Goal: Task Accomplishment & Management: Use online tool/utility

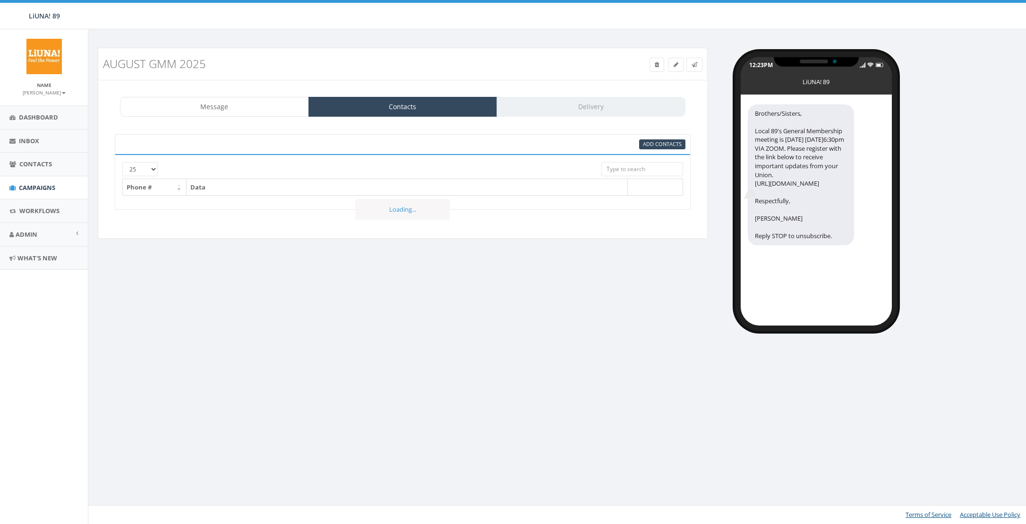
select select
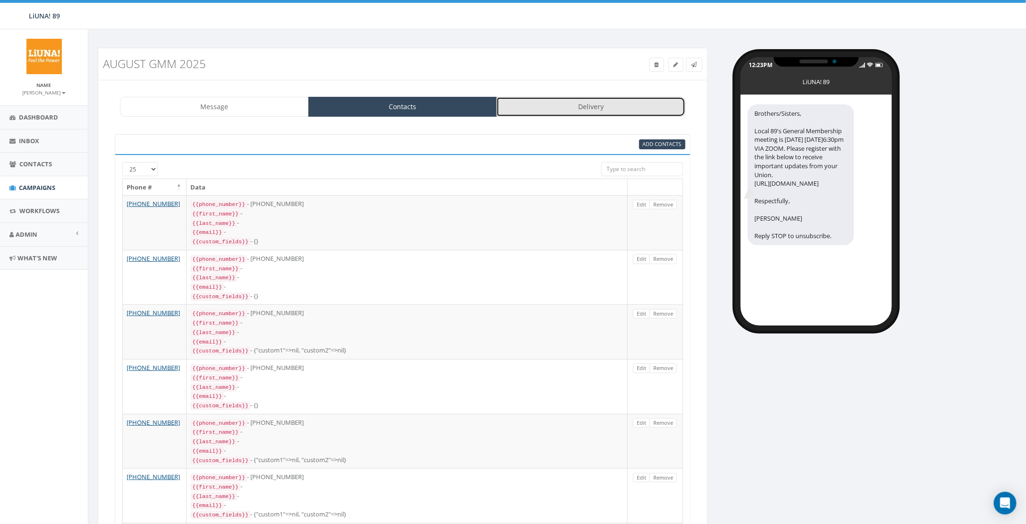
click at [611, 107] on link "Delivery" at bounding box center [591, 107] width 189 height 20
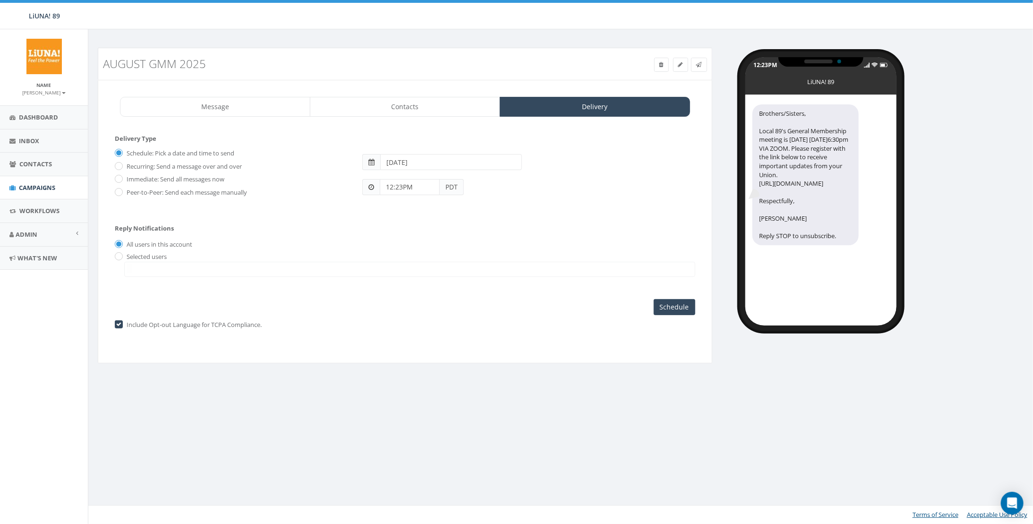
click at [129, 175] on label "Immediate: Send all messages now" at bounding box center [174, 179] width 100 height 9
click at [121, 177] on input "Immediate: Send all messages now" at bounding box center [118, 180] width 6 height 6
radio input "true"
click at [678, 303] on input "Send Now" at bounding box center [673, 307] width 44 height 16
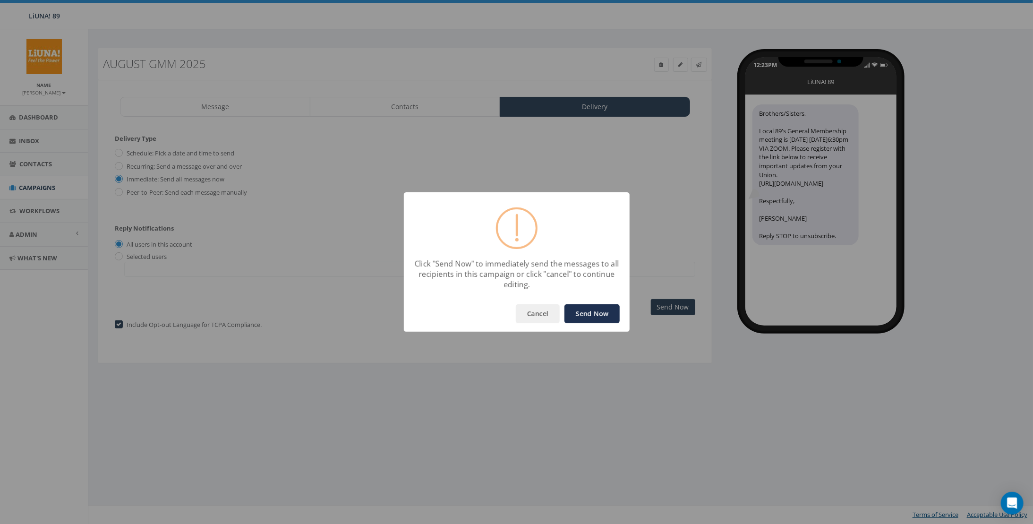
click at [592, 312] on button "Send Now" at bounding box center [592, 313] width 55 height 19
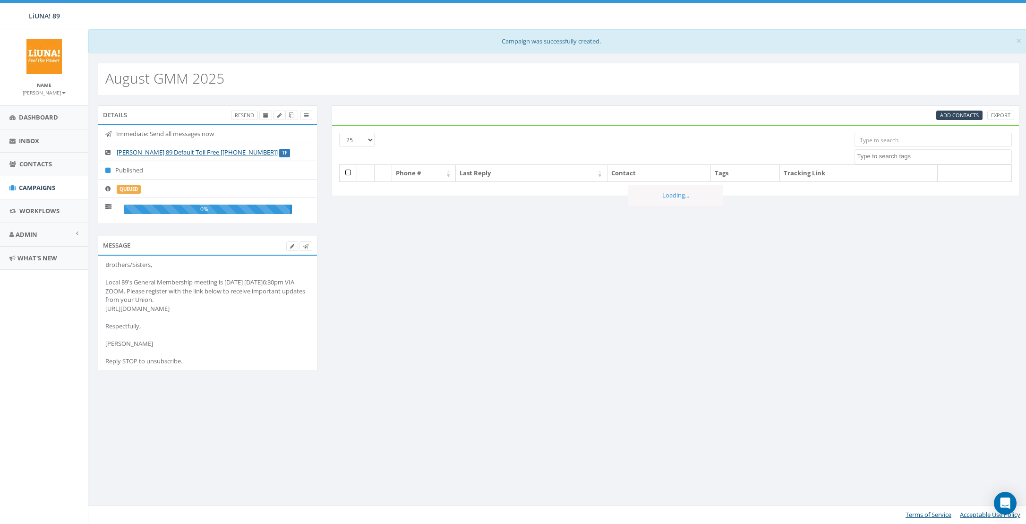
select select
